Goal: Information Seeking & Learning: Find specific fact

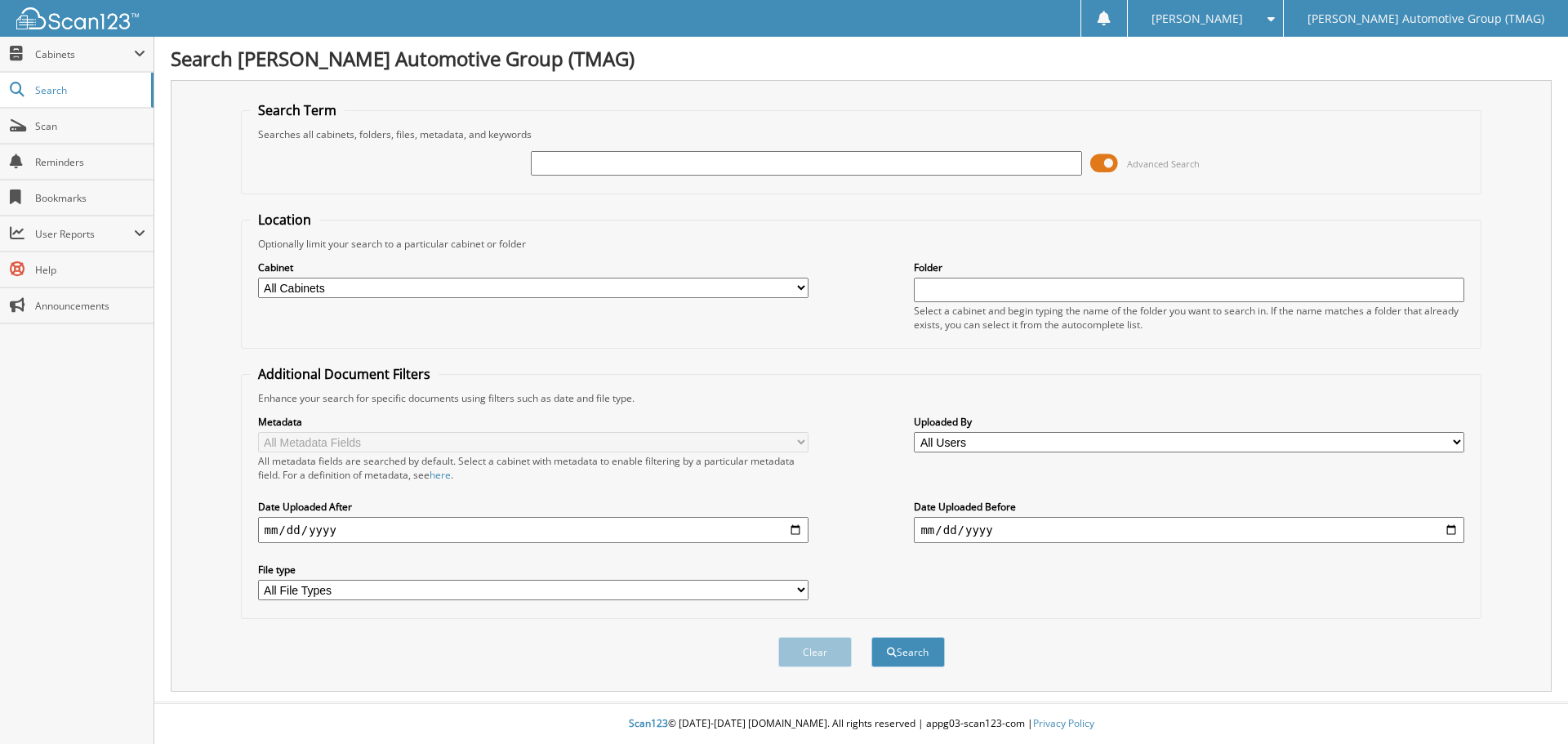
click at [1112, 159] on span at bounding box center [1104, 163] width 27 height 25
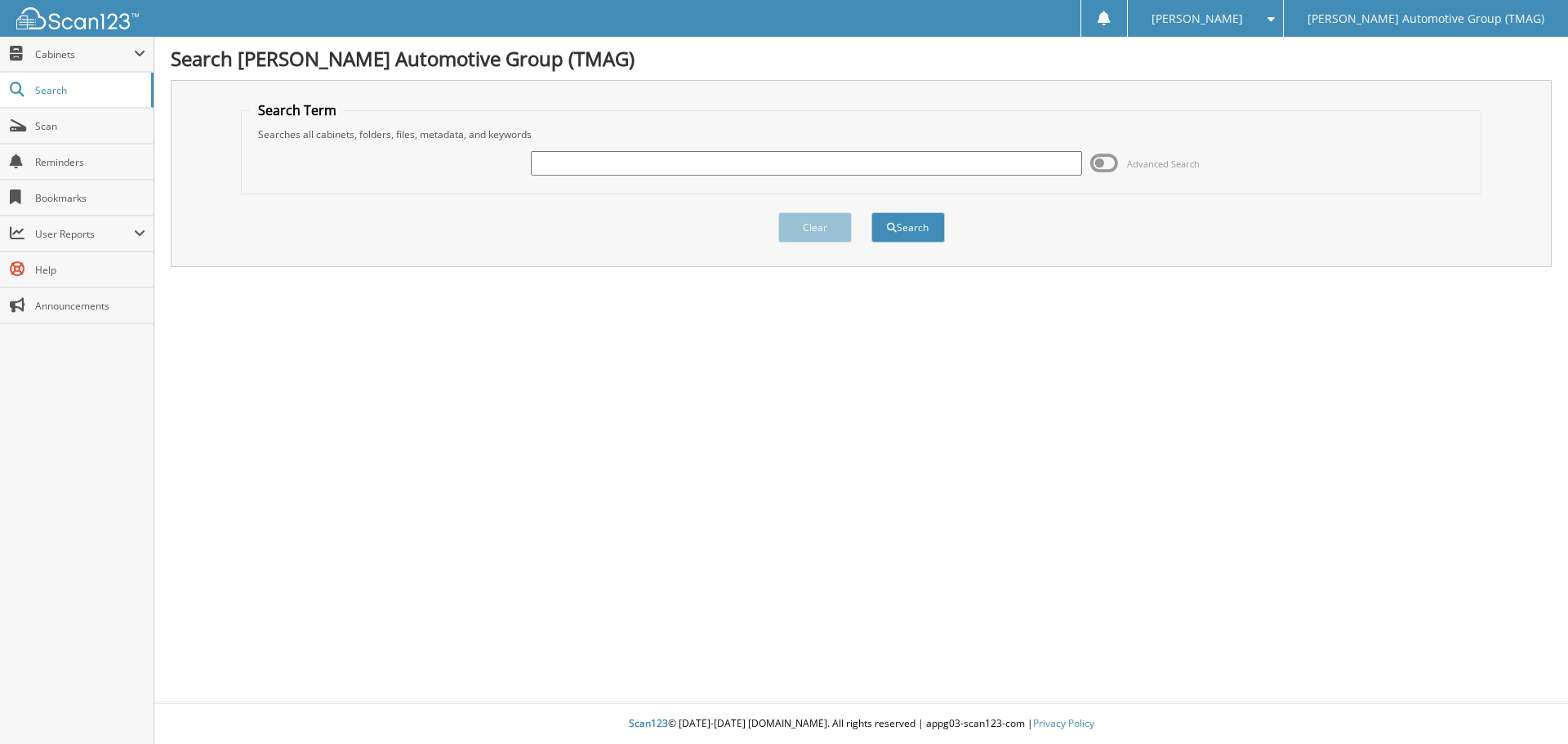
click at [621, 162] on input "text" at bounding box center [806, 163] width 550 height 25
type input "7000830"
click at [908, 223] on button "Search" at bounding box center [908, 227] width 73 height 30
